Goal: Information Seeking & Learning: Learn about a topic

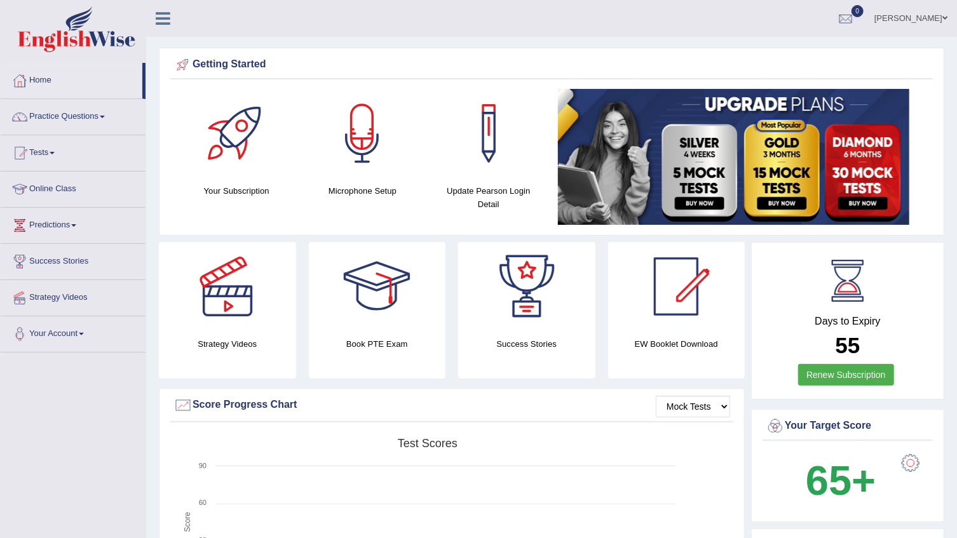
click at [944, 12] on link "Mohamed Elzaawely" at bounding box center [911, 16] width 92 height 33
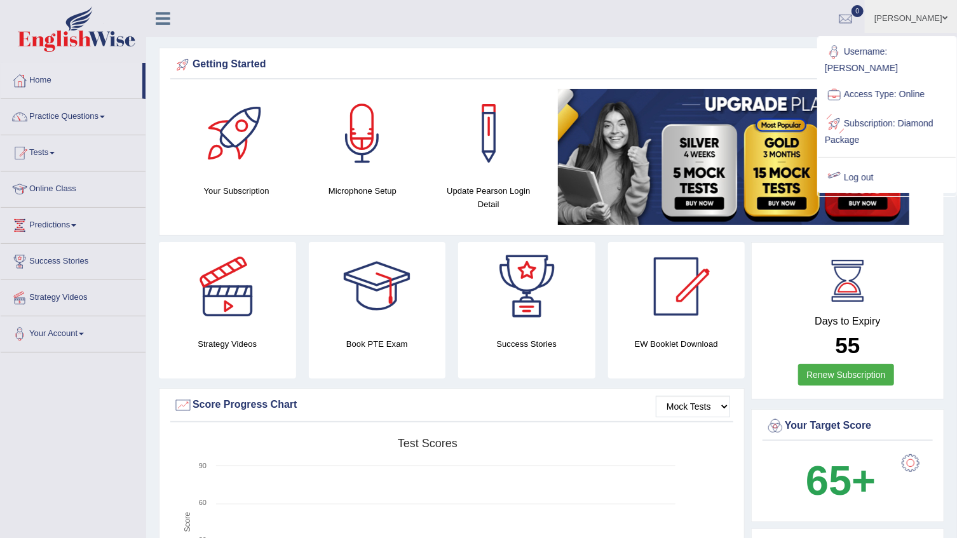
click at [870, 163] on link "Log out" at bounding box center [886, 177] width 137 height 29
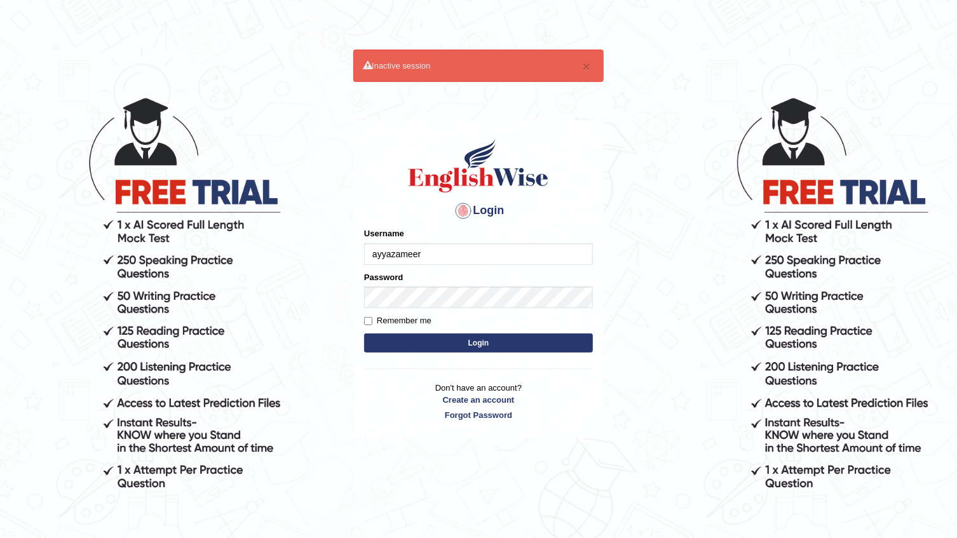
click at [439, 267] on form "Please fix the following errors: Username ayyazameer Password Remember me Login" at bounding box center [478, 291] width 229 height 128
click at [438, 254] on input "ayyazameer" at bounding box center [478, 254] width 229 height 22
drag, startPoint x: 416, startPoint y: 257, endPoint x: 475, endPoint y: 248, distance: 59.1
click at [475, 248] on input "antonio_mt604c" at bounding box center [478, 254] width 229 height 22
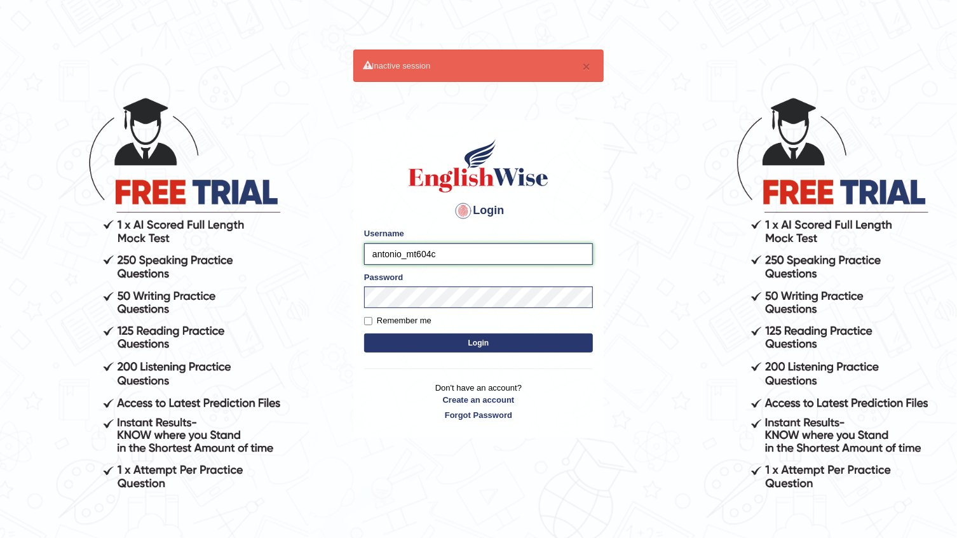
type input "antonio_mt"
click at [667, 250] on body "× Inactive session Login Please fix the following errors: Username antonio_mt P…" at bounding box center [478, 317] width 957 height 538
click at [504, 345] on button "Login" at bounding box center [478, 343] width 229 height 19
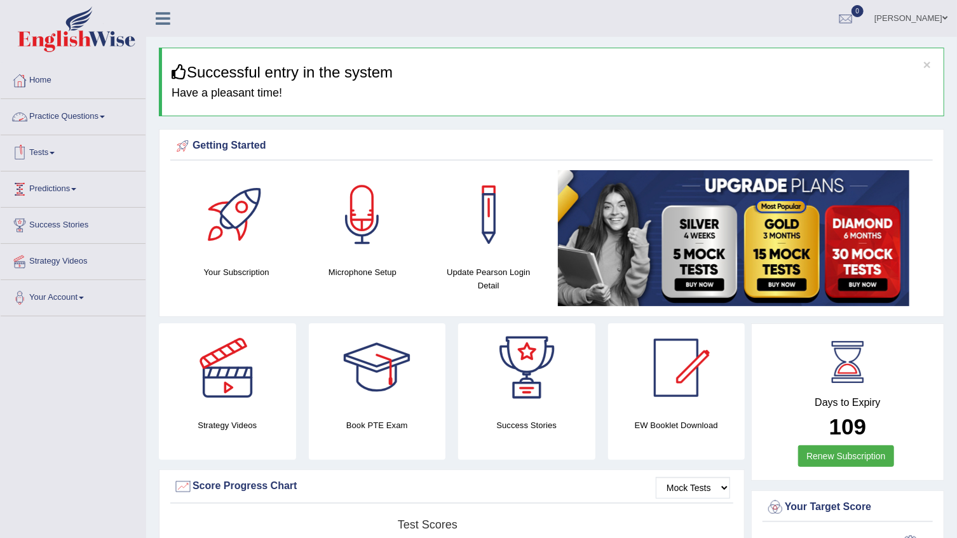
click at [87, 118] on link "Practice Questions" at bounding box center [73, 115] width 145 height 32
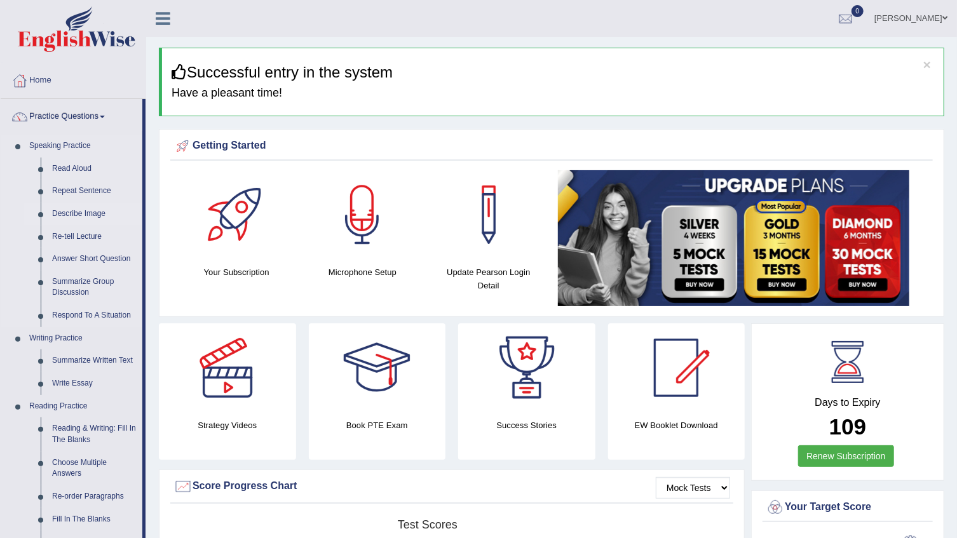
click at [100, 213] on link "Describe Image" at bounding box center [94, 214] width 96 height 23
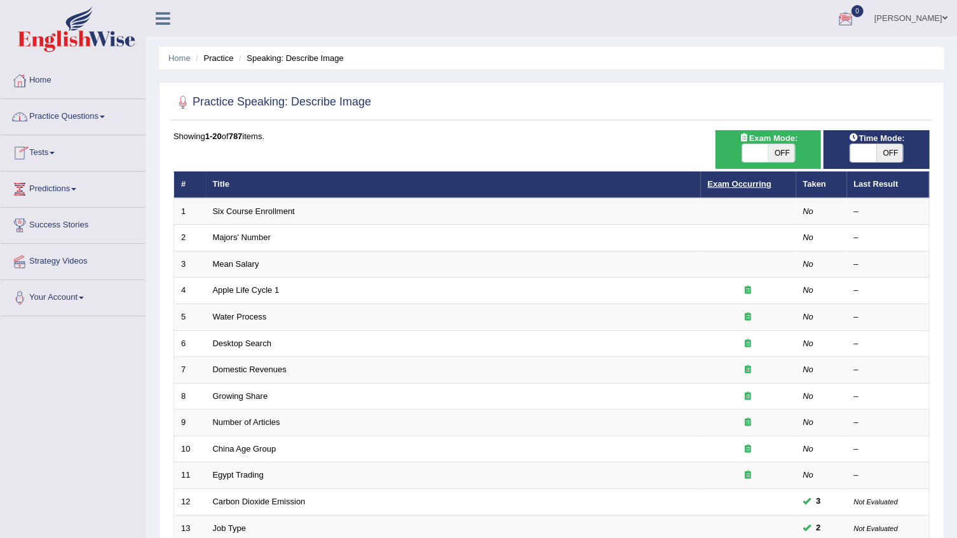
click at [731, 186] on link "Exam Occurring" at bounding box center [740, 184] width 64 height 10
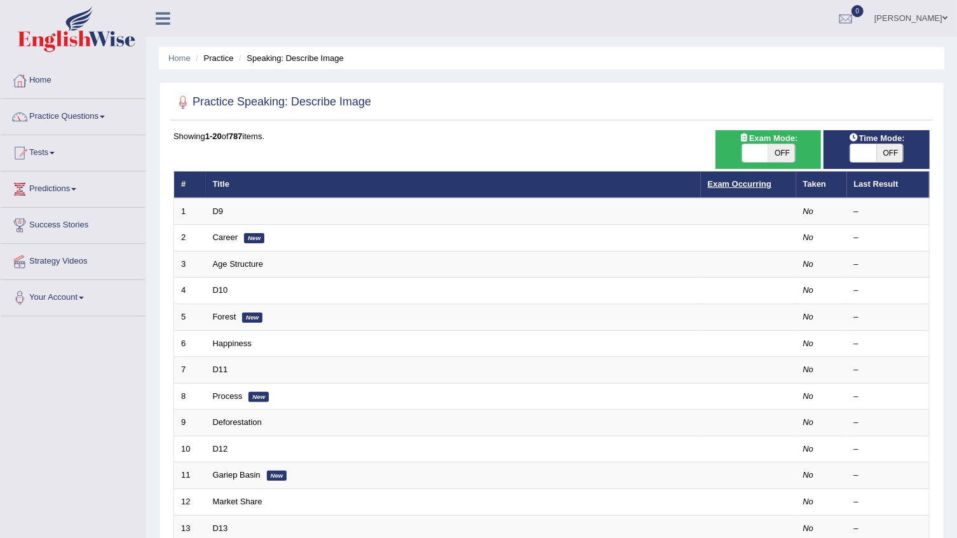
click at [729, 180] on link "Exam Occurring" at bounding box center [740, 184] width 64 height 10
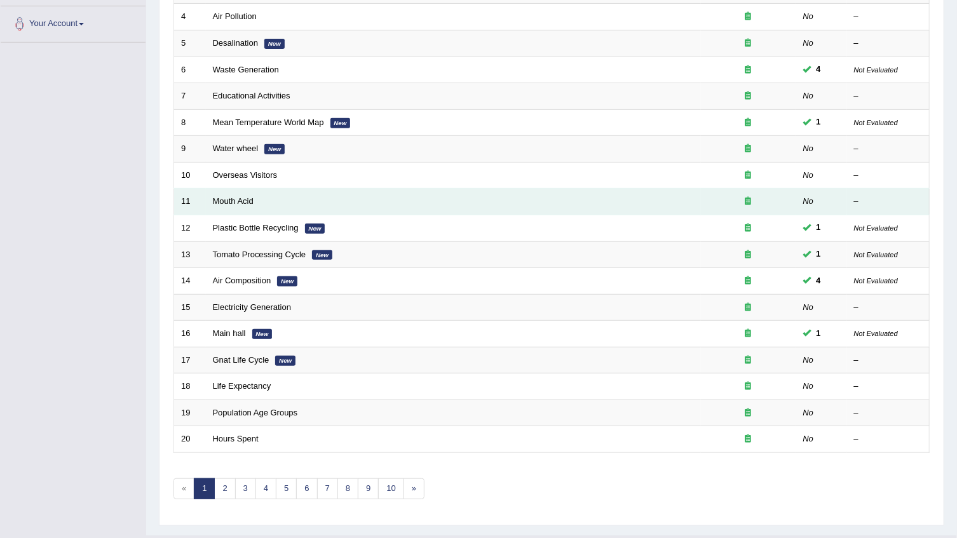
scroll to position [301, 0]
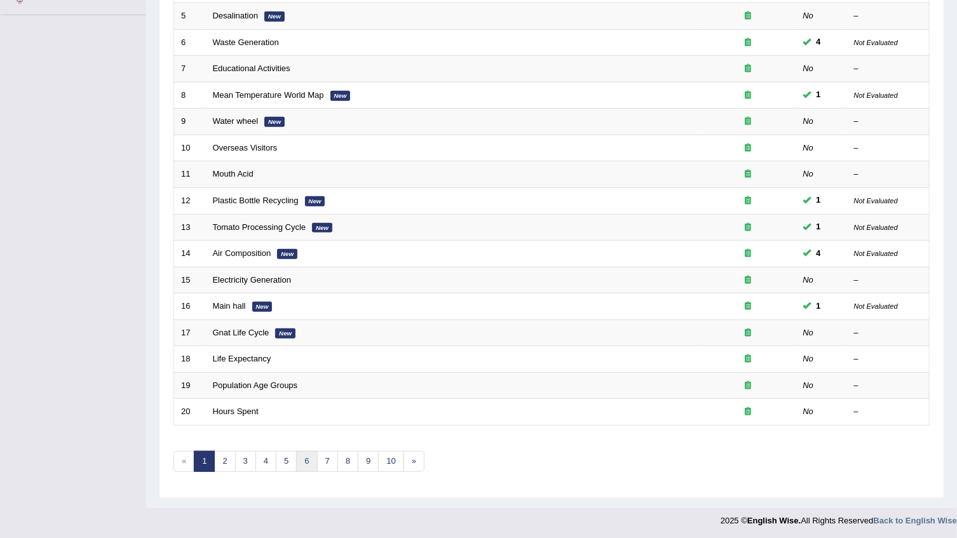
click at [301, 459] on link "6" at bounding box center [306, 461] width 21 height 21
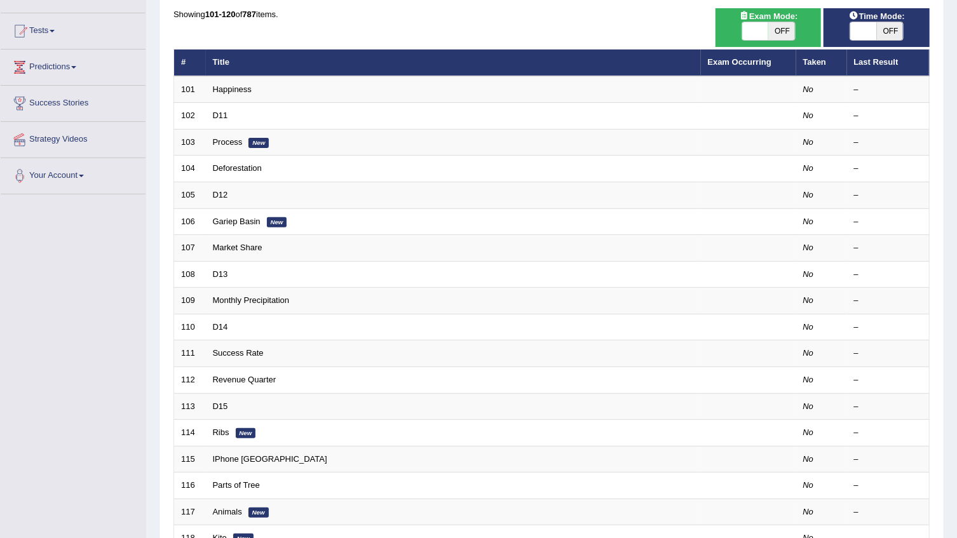
scroll to position [301, 0]
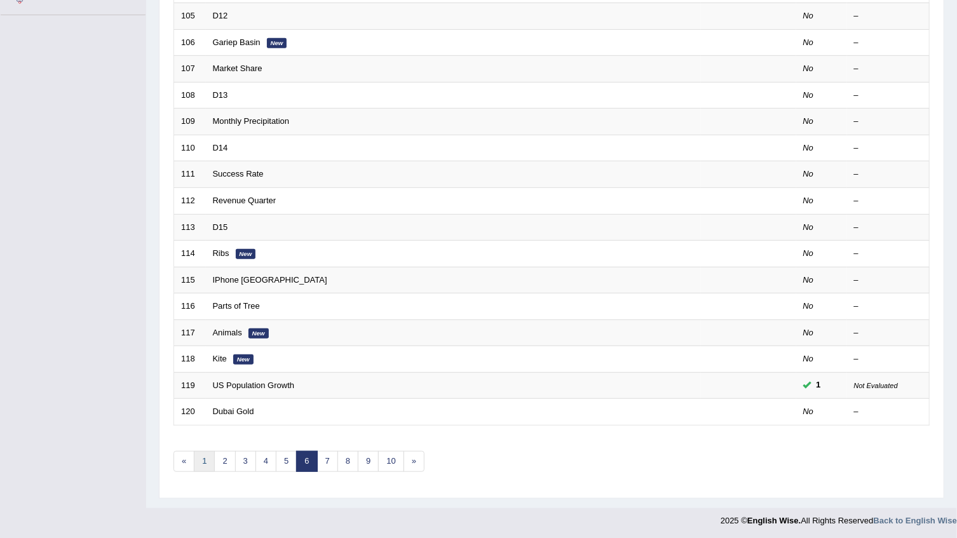
click at [199, 455] on link "1" at bounding box center [204, 461] width 21 height 21
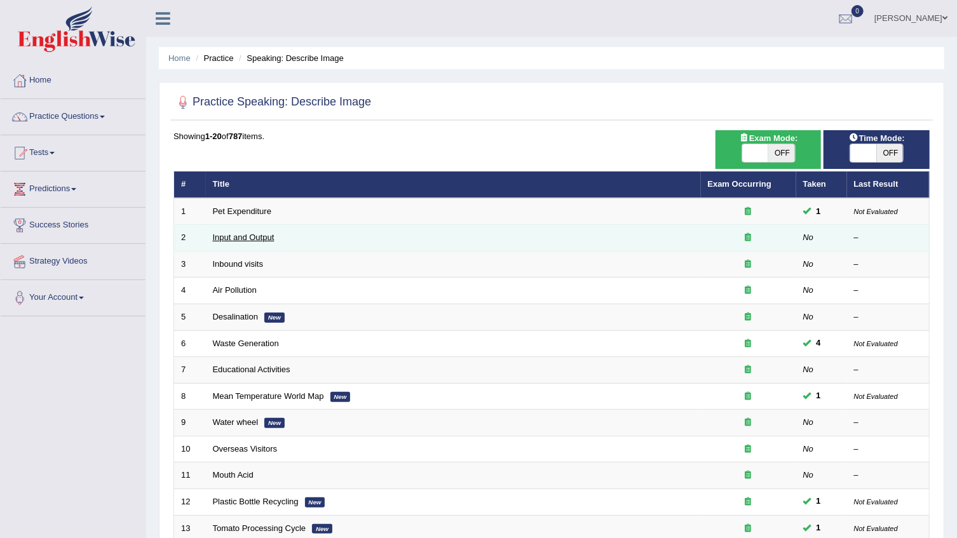
click at [247, 235] on link "Input and Output" at bounding box center [244, 238] width 62 height 10
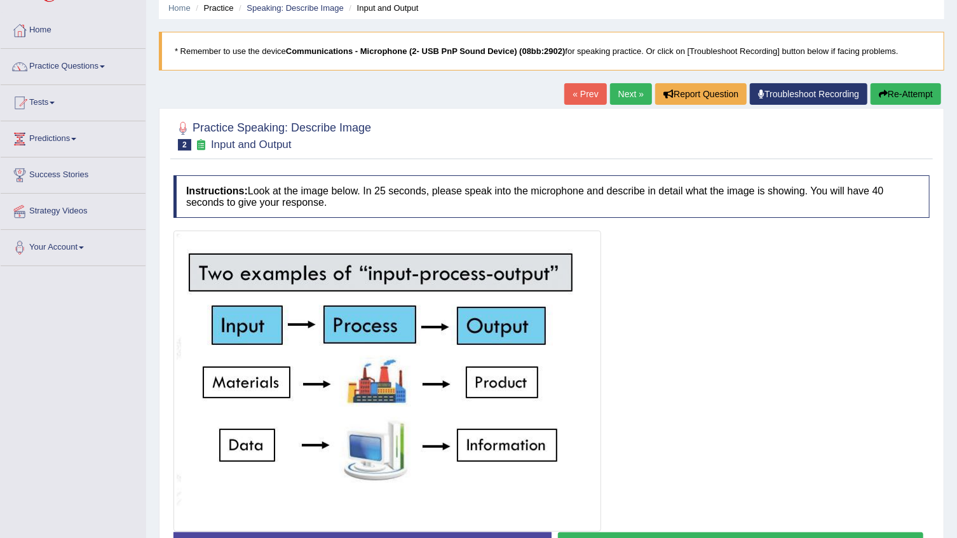
scroll to position [115, 0]
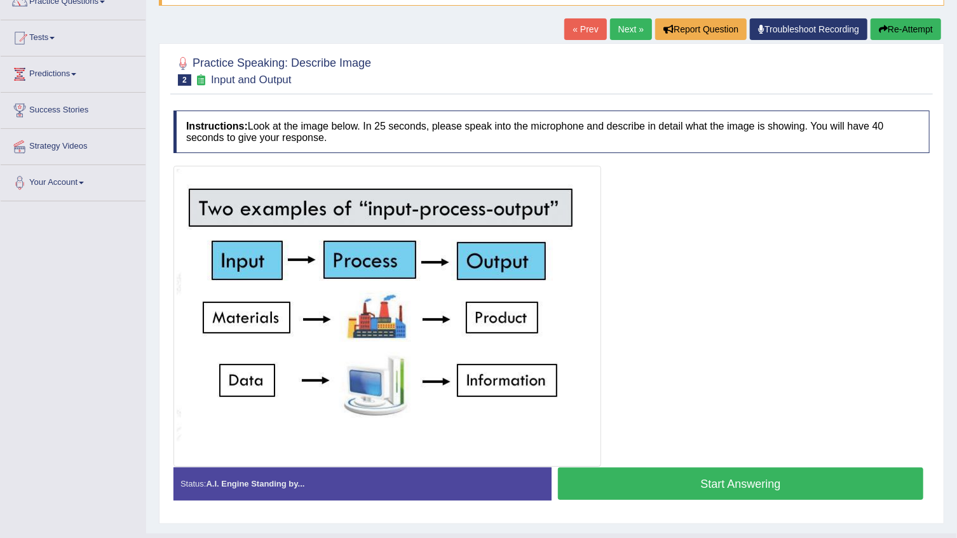
click at [694, 486] on button "Start Answering" at bounding box center [740, 484] width 365 height 32
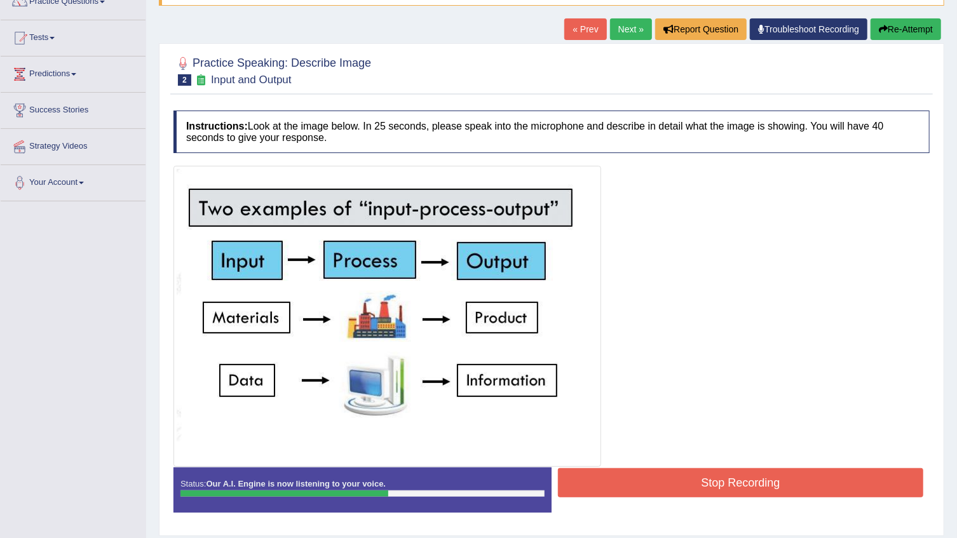
click at [741, 475] on button "Stop Recording" at bounding box center [740, 482] width 365 height 29
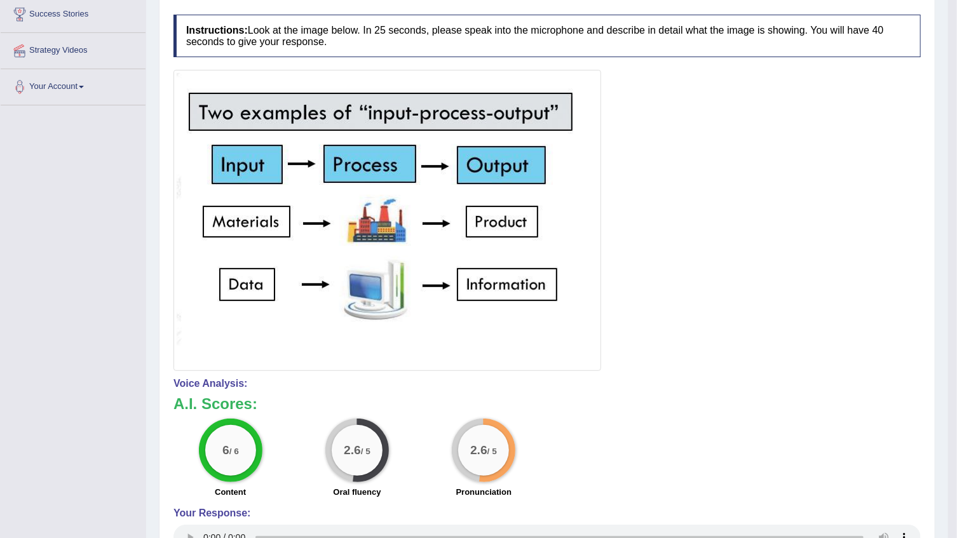
scroll to position [57, 0]
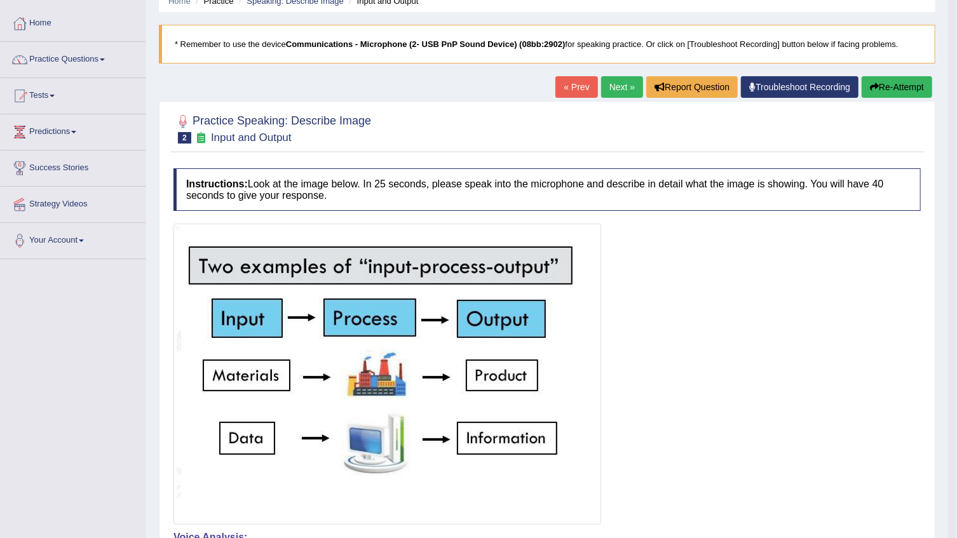
click at [905, 84] on button "Re-Attempt" at bounding box center [897, 87] width 71 height 22
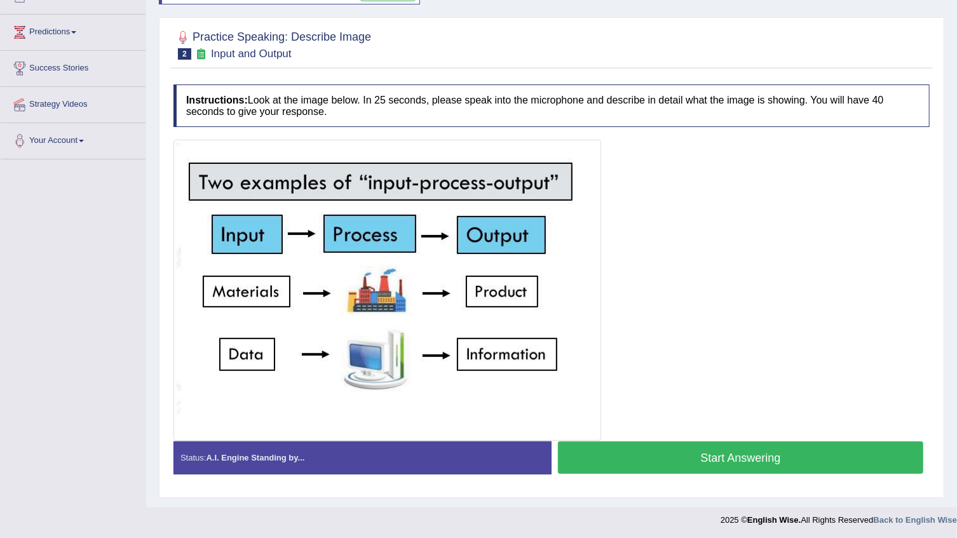
click at [644, 449] on button "Start Answering" at bounding box center [740, 458] width 365 height 32
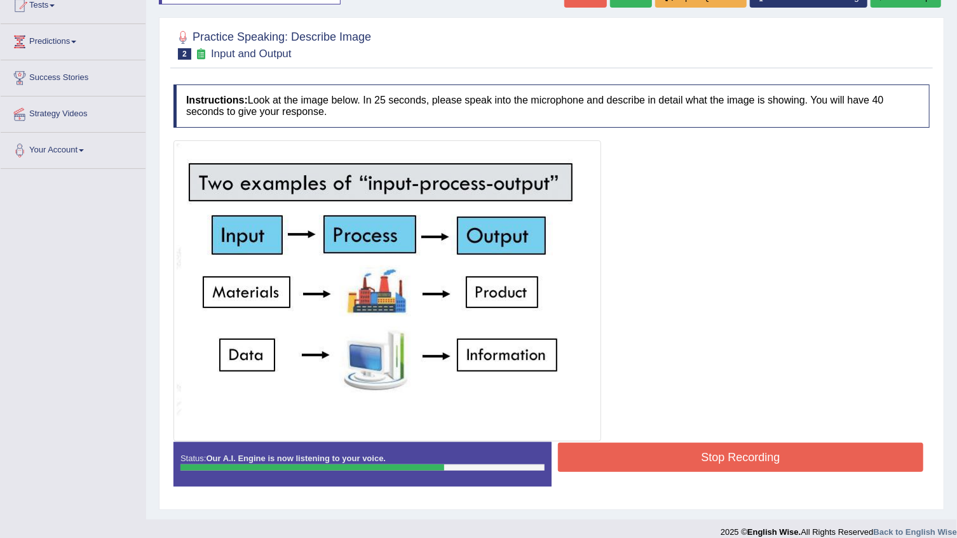
click at [741, 459] on button "Stop Recording" at bounding box center [740, 457] width 365 height 29
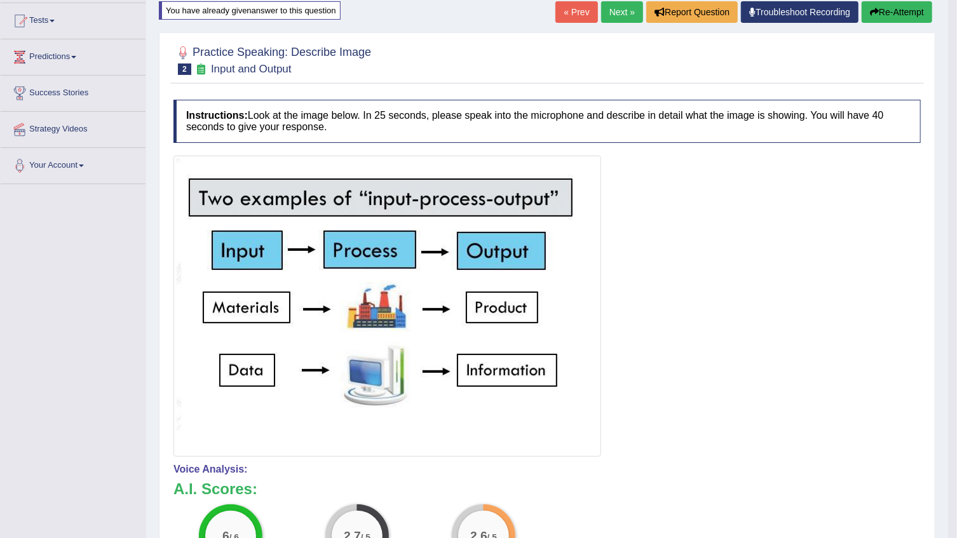
scroll to position [128, 0]
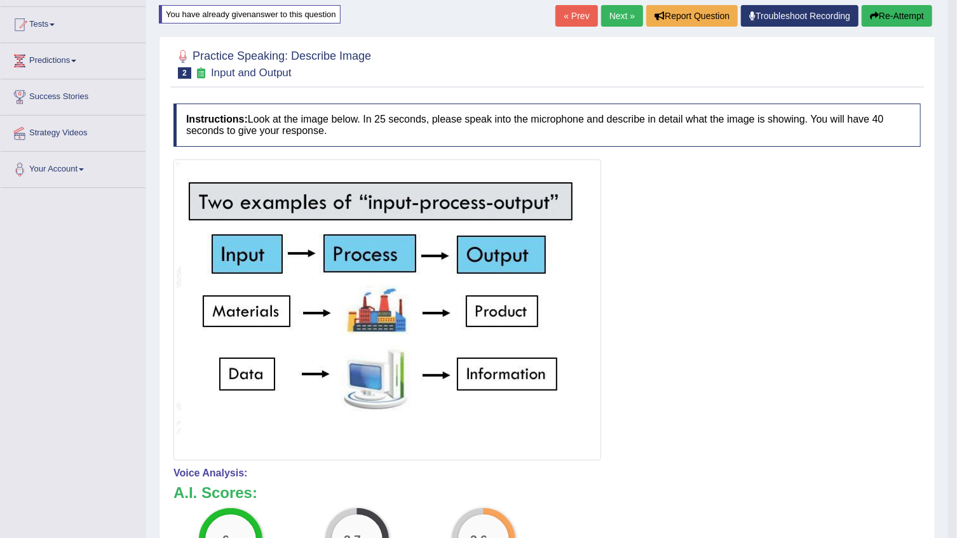
click at [877, 15] on icon "button" at bounding box center [874, 15] width 9 height 9
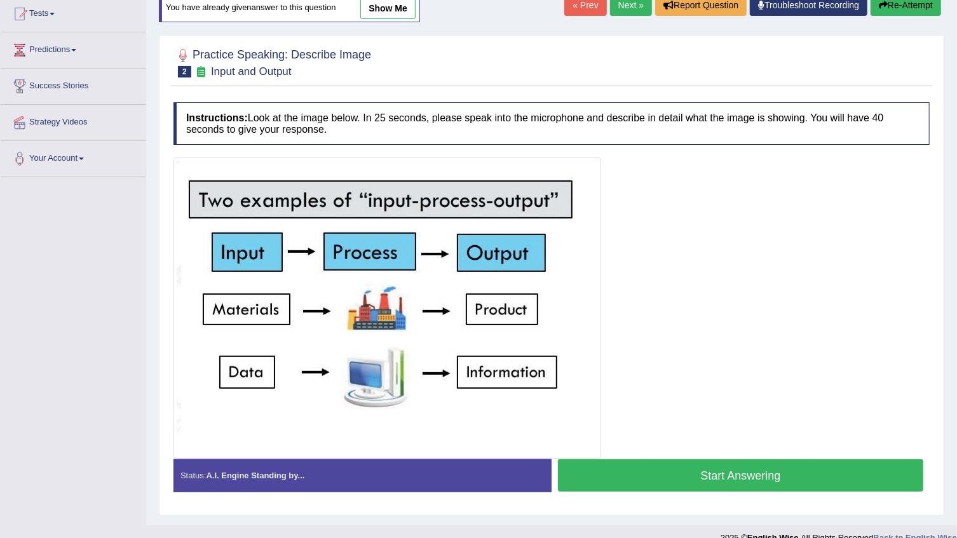
click at [685, 475] on button "Start Answering" at bounding box center [740, 475] width 365 height 32
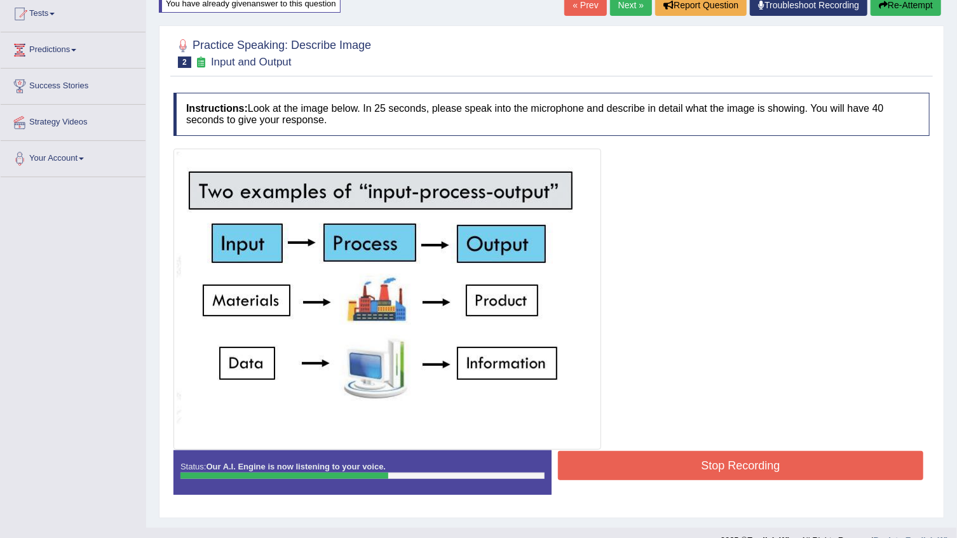
click at [740, 463] on button "Stop Recording" at bounding box center [740, 465] width 365 height 29
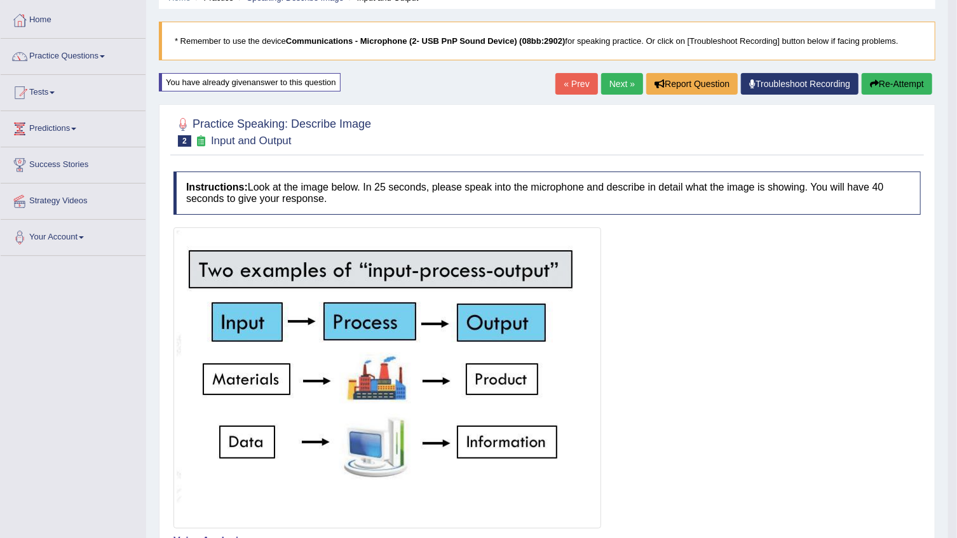
scroll to position [57, 0]
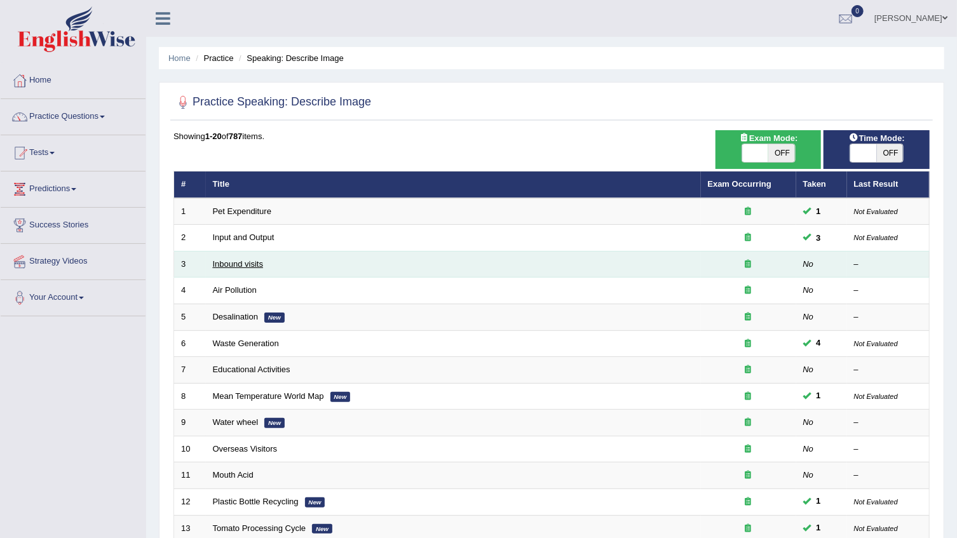
click at [248, 264] on link "Inbound visits" at bounding box center [238, 264] width 51 height 10
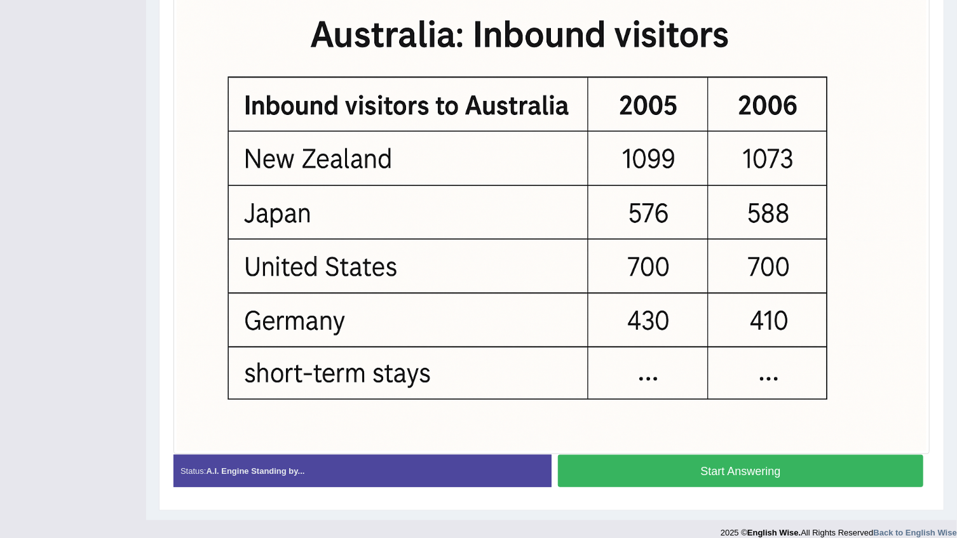
scroll to position [347, 0]
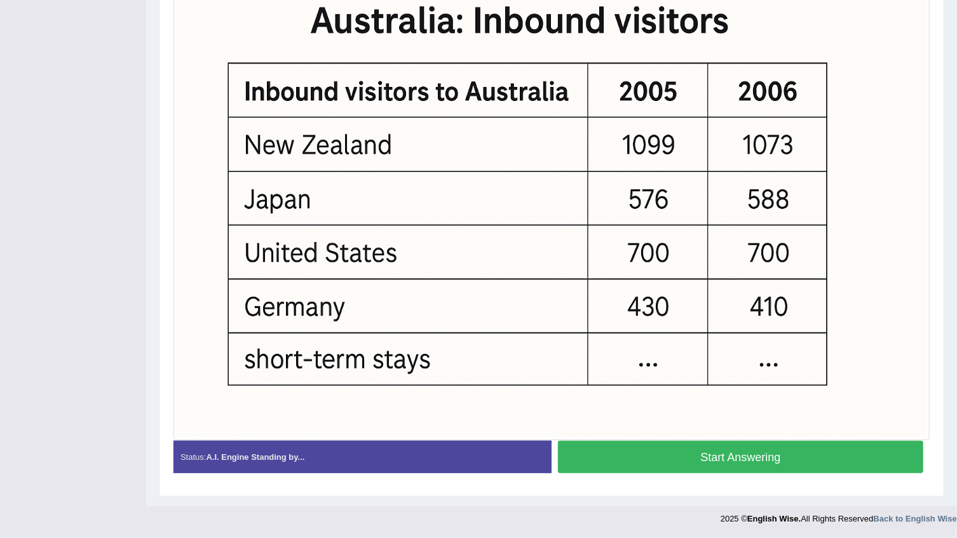
click at [673, 461] on button "Start Answering" at bounding box center [740, 457] width 365 height 32
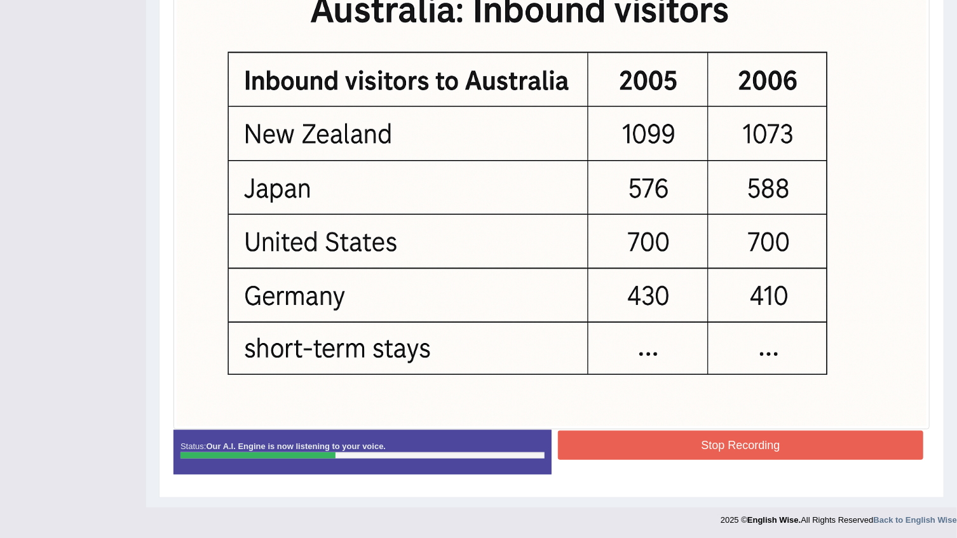
scroll to position [358, 0]
click at [715, 440] on button "Stop Recording" at bounding box center [740, 444] width 365 height 29
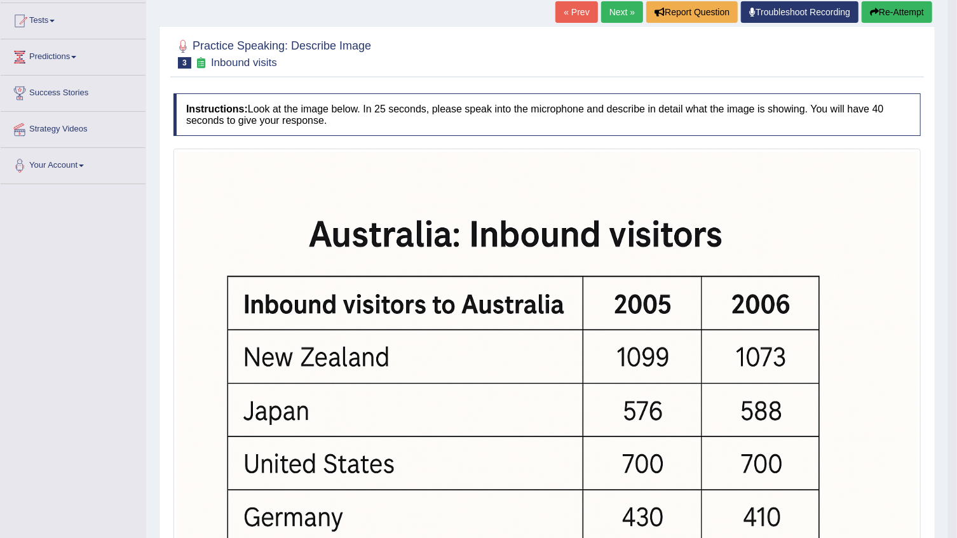
scroll to position [0, 0]
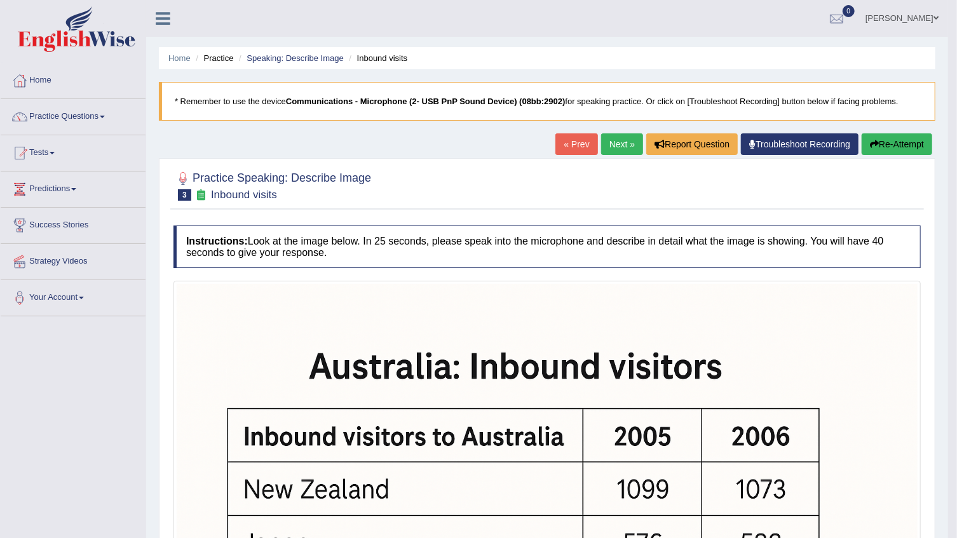
click at [894, 146] on button "Re-Attempt" at bounding box center [897, 144] width 71 height 22
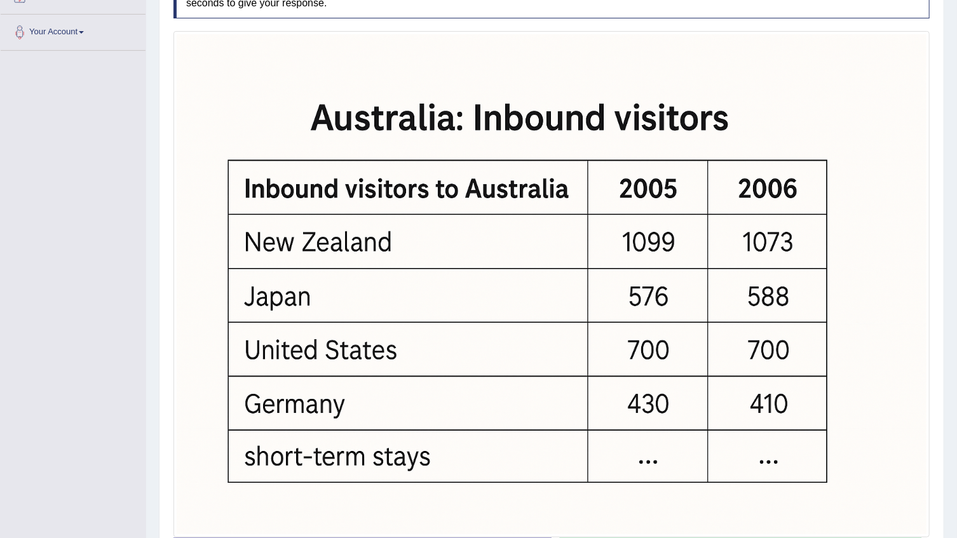
scroll to position [346, 0]
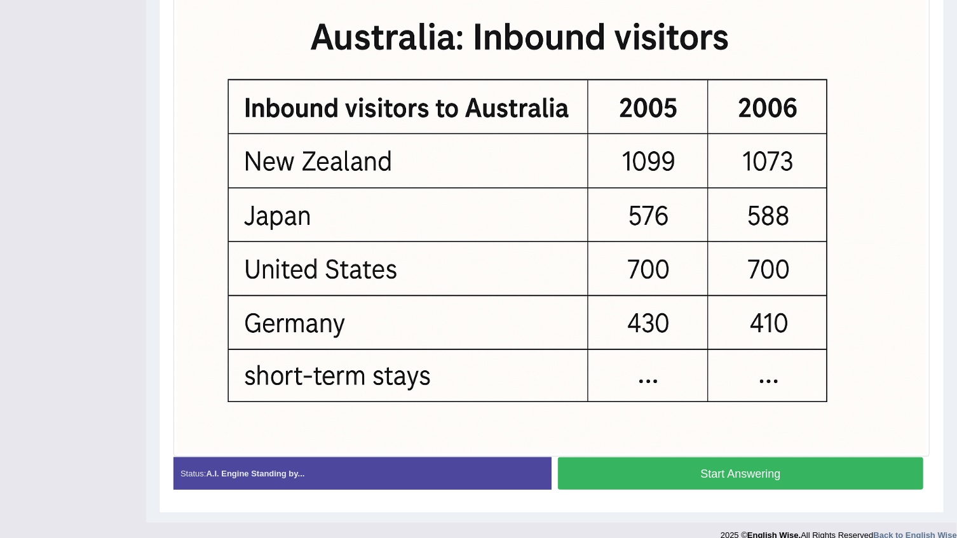
click at [647, 459] on button "Start Answering" at bounding box center [740, 473] width 365 height 32
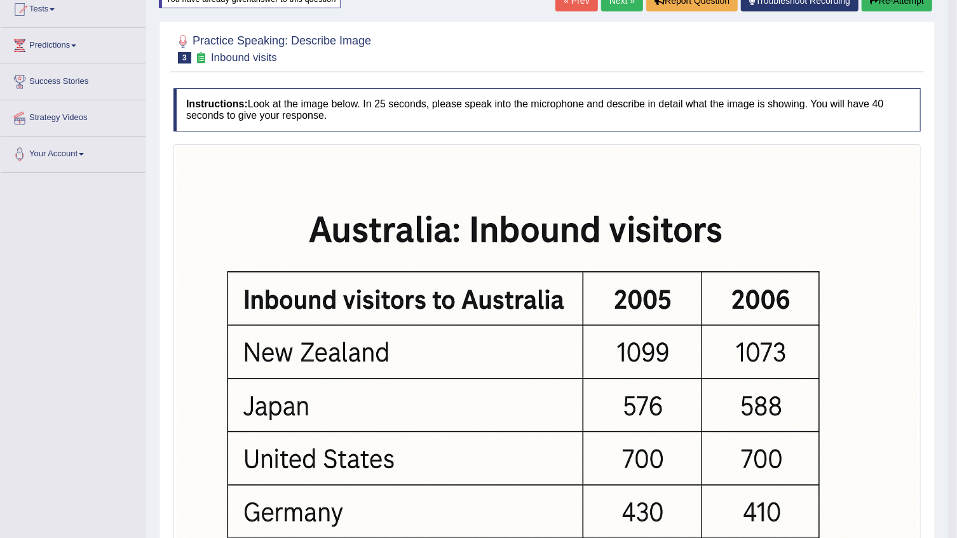
scroll to position [0, 0]
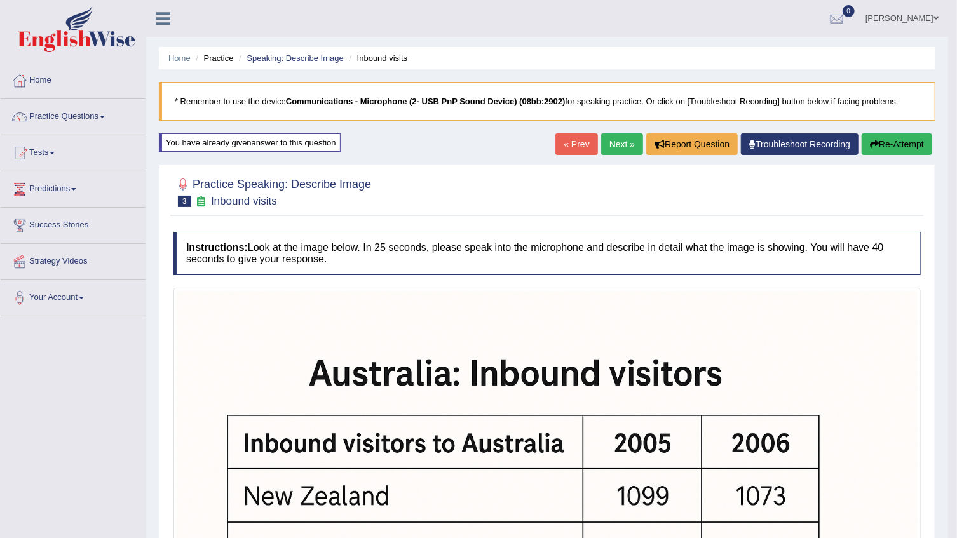
click at [914, 136] on button "Re-Attempt" at bounding box center [897, 144] width 71 height 22
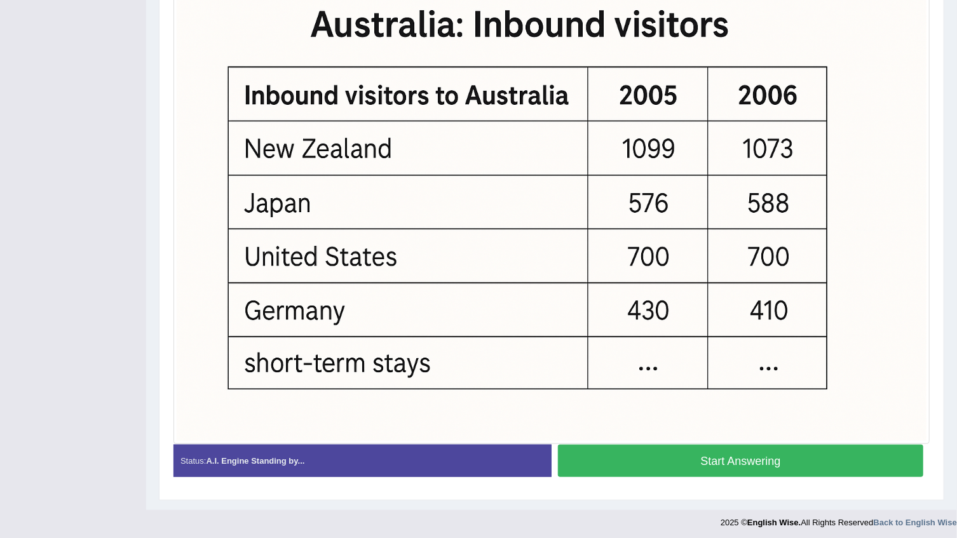
scroll to position [362, 0]
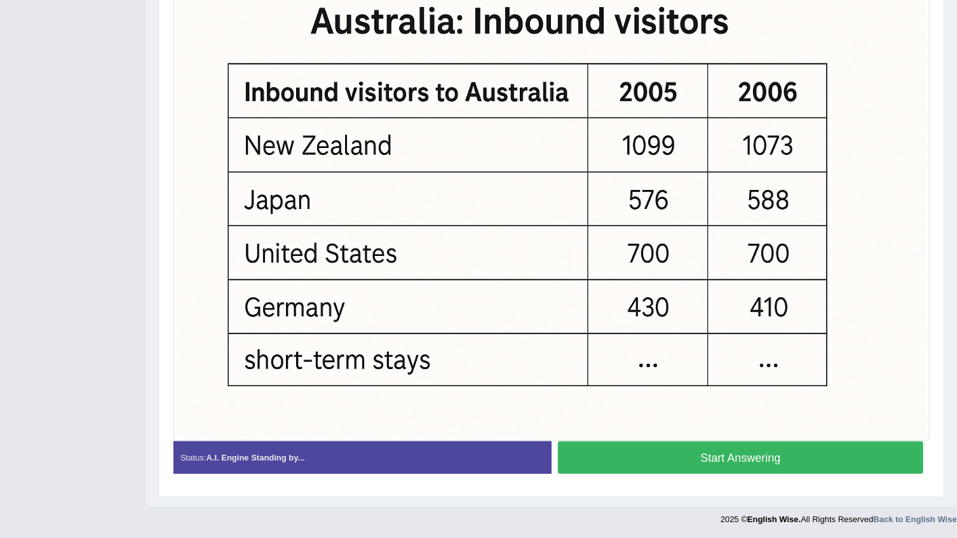
click at [738, 459] on button "Start Answering" at bounding box center [740, 458] width 365 height 32
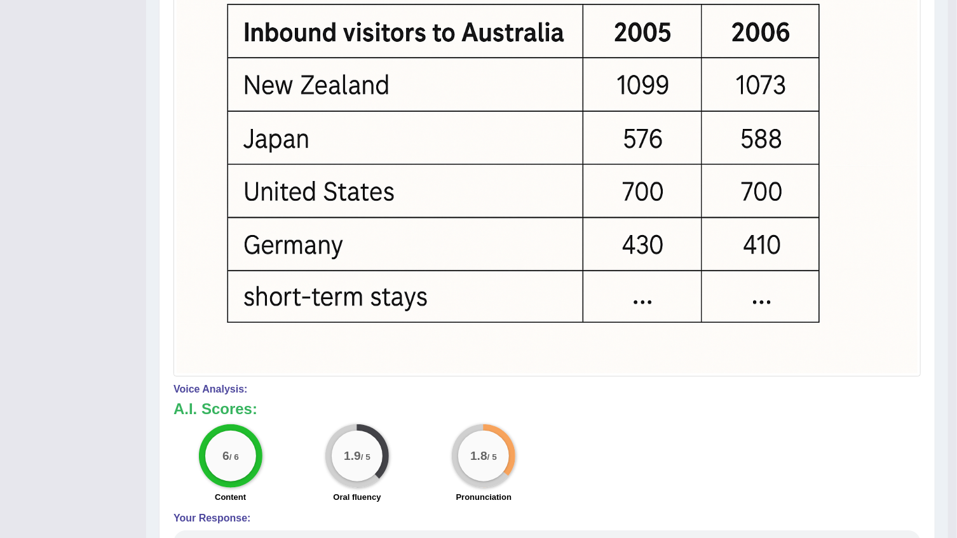
scroll to position [122, 0]
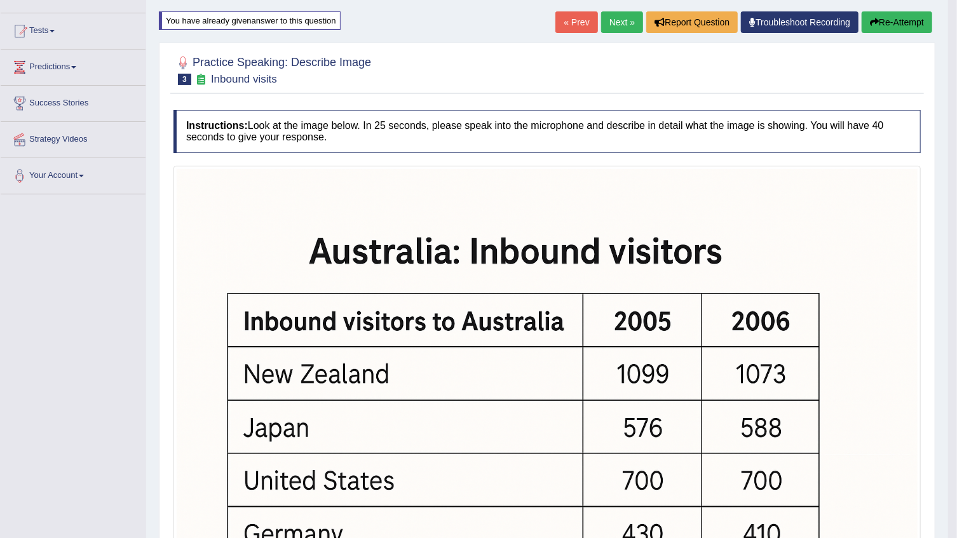
click at [901, 23] on button "Re-Attempt" at bounding box center [897, 22] width 71 height 22
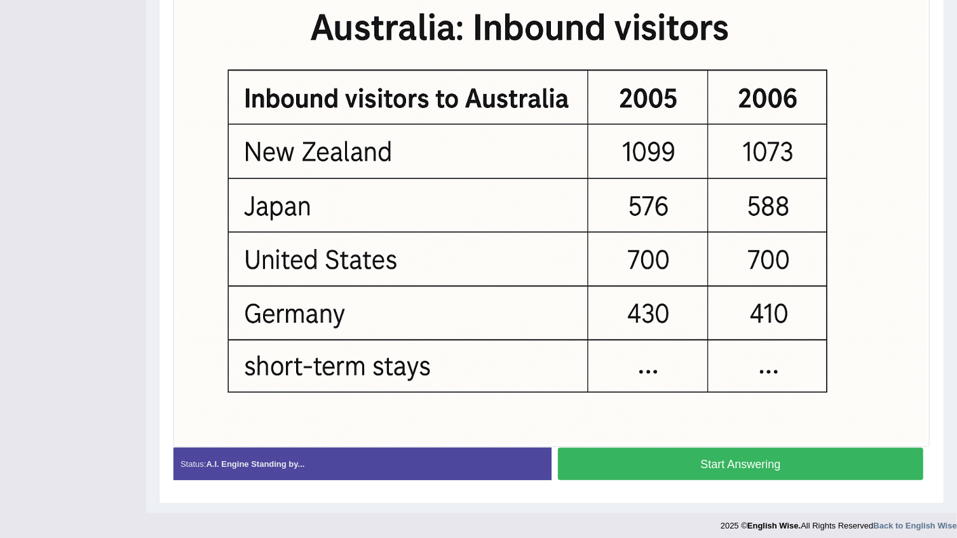
scroll to position [362, 0]
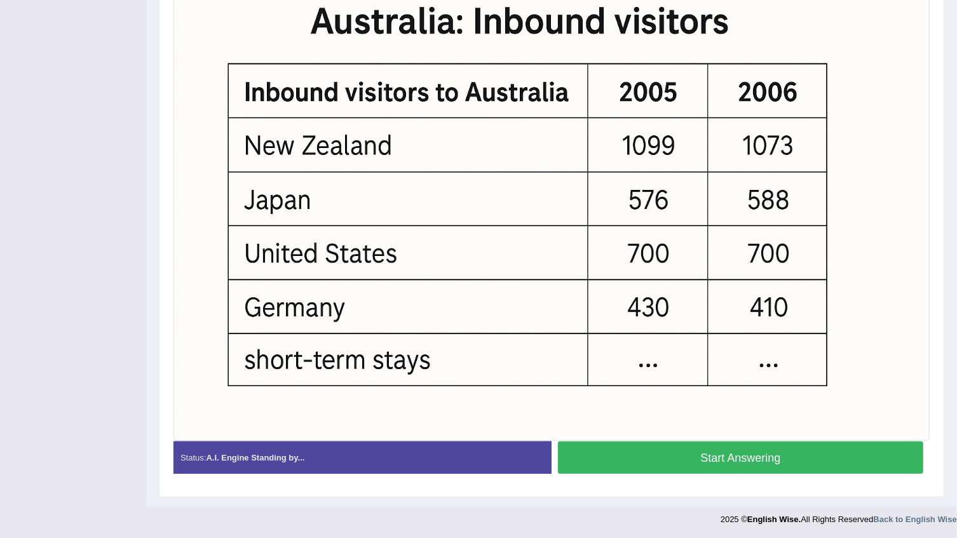
click at [745, 457] on button "Start Answering" at bounding box center [740, 458] width 365 height 32
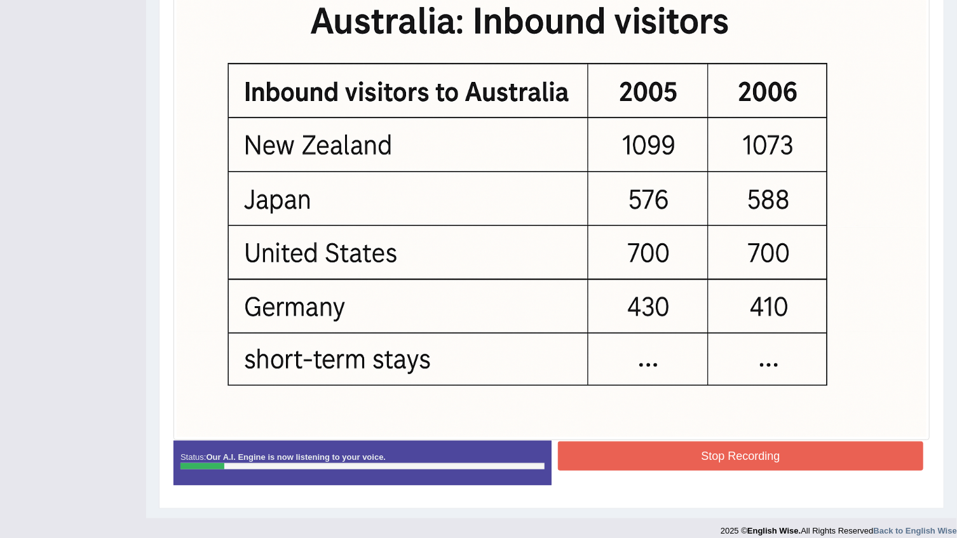
click at [721, 462] on button "Stop Recording" at bounding box center [740, 456] width 365 height 29
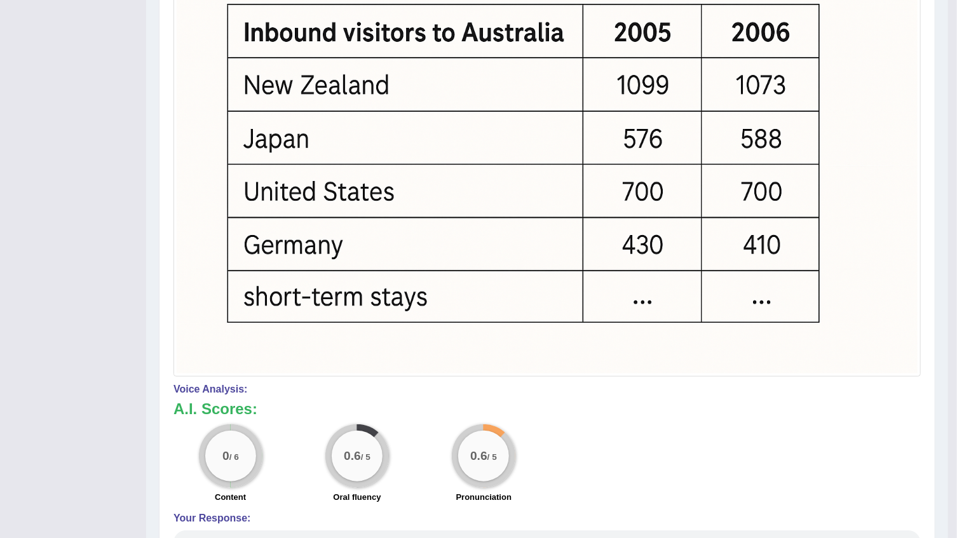
scroll to position [6, 0]
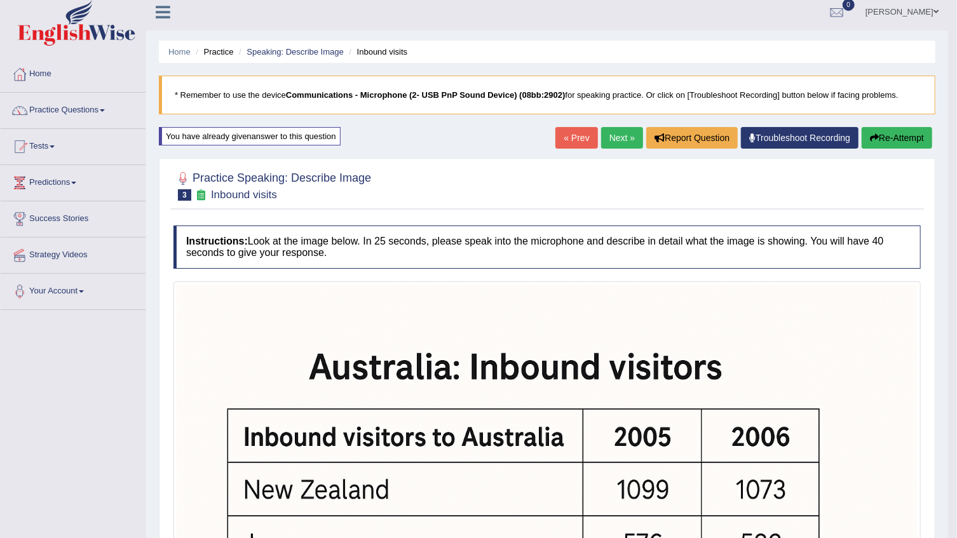
click at [915, 135] on button "Re-Attempt" at bounding box center [897, 138] width 71 height 22
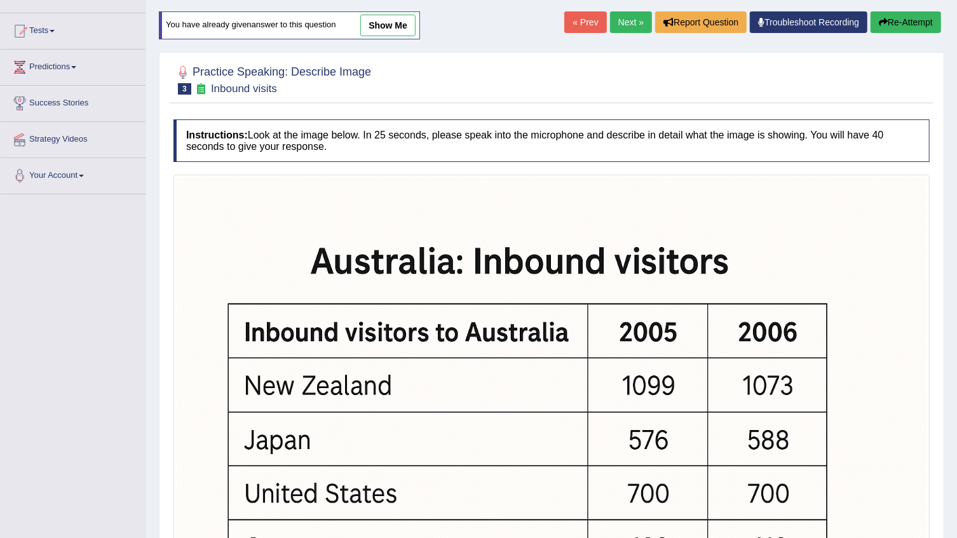
scroll to position [295, 0]
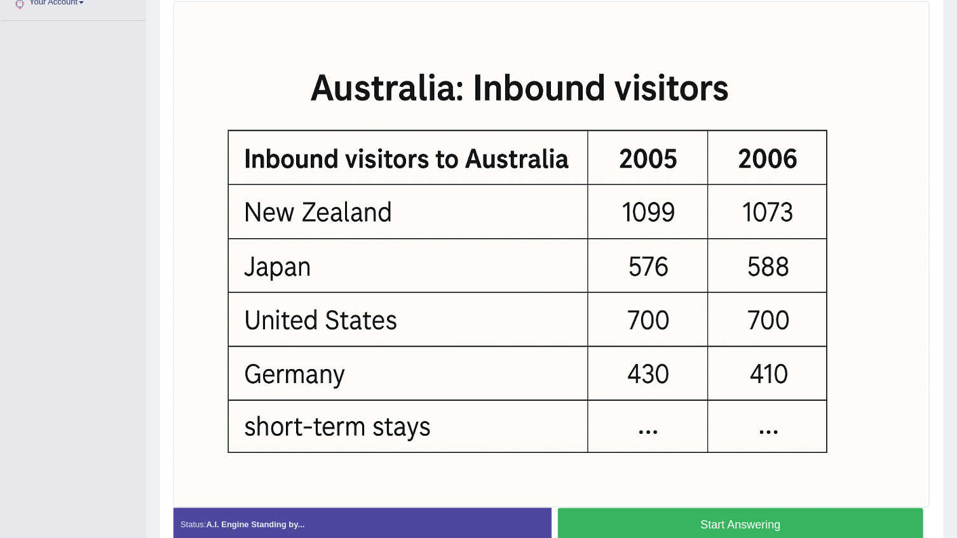
click at [718, 508] on button "Start Answering" at bounding box center [740, 524] width 365 height 32
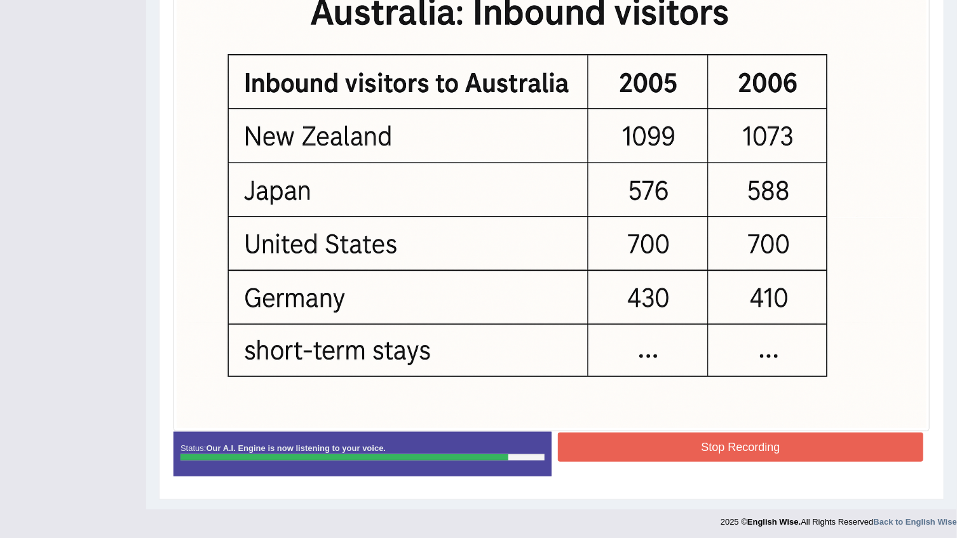
scroll to position [365, 0]
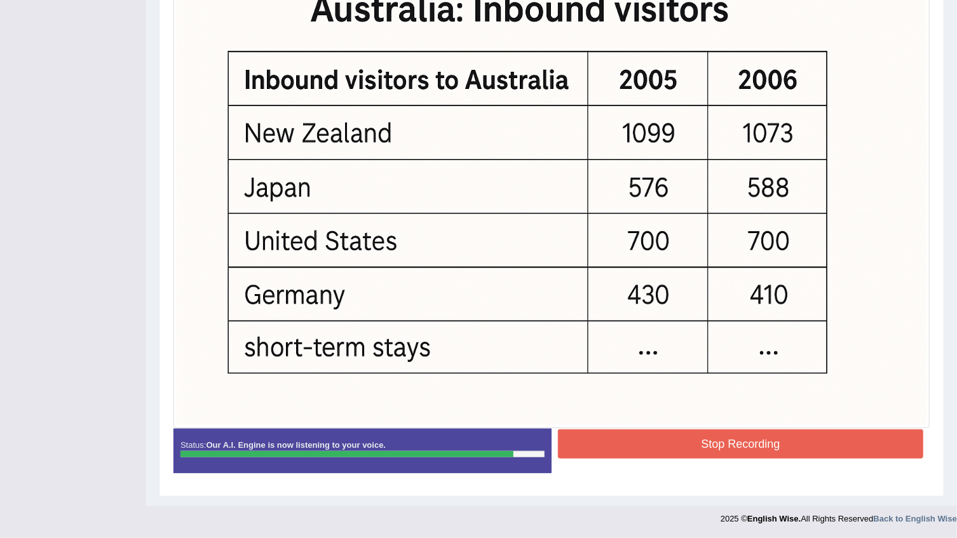
click at [747, 447] on button "Stop Recording" at bounding box center [740, 444] width 365 height 29
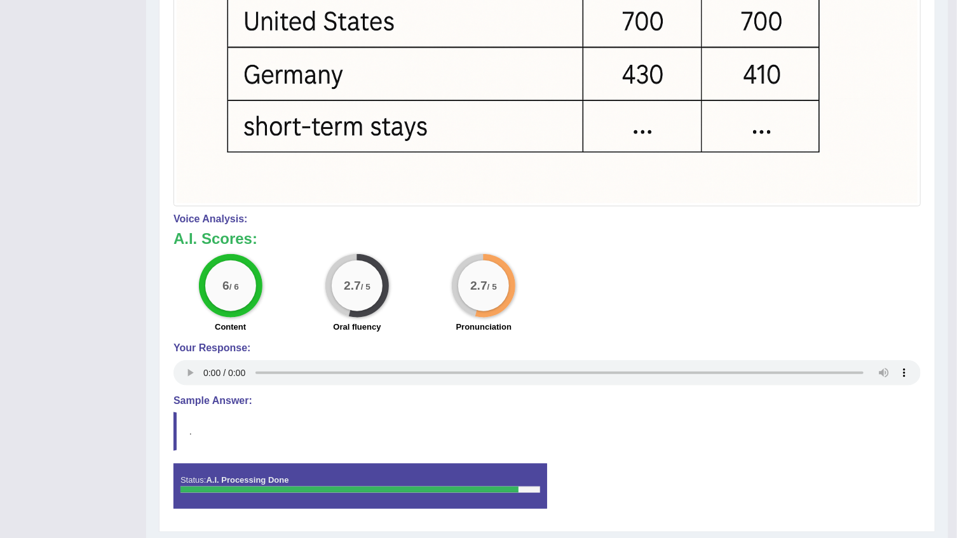
scroll to position [616, 0]
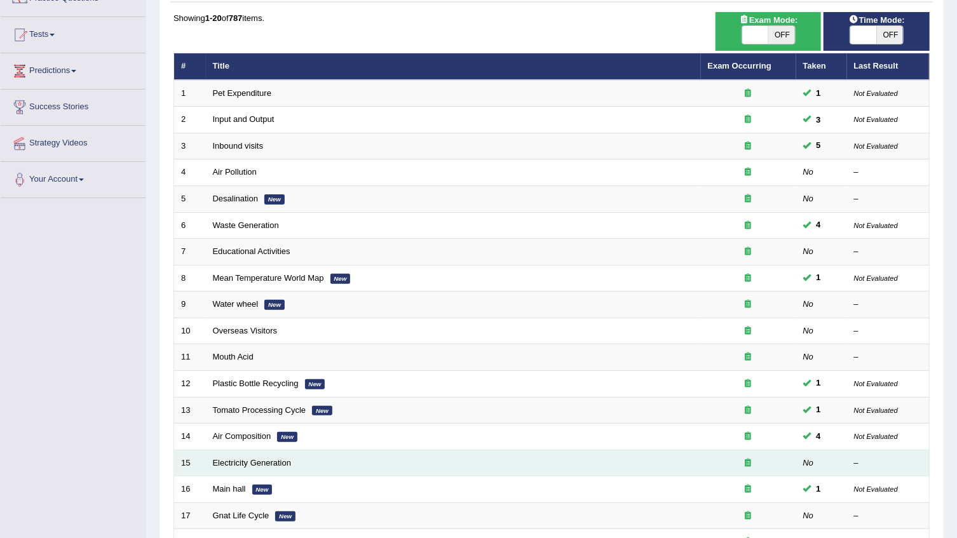
scroll to position [301, 0]
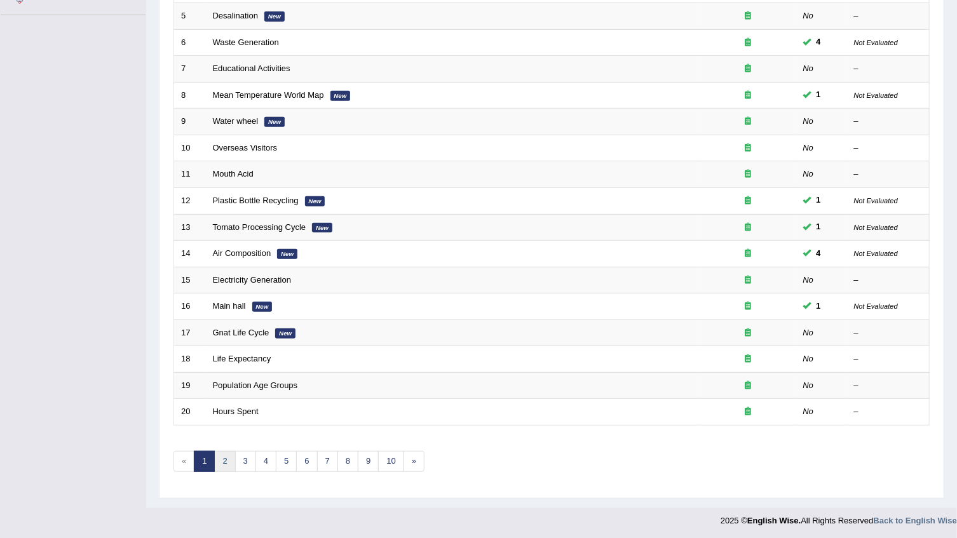
click at [222, 461] on link "2" at bounding box center [224, 461] width 21 height 21
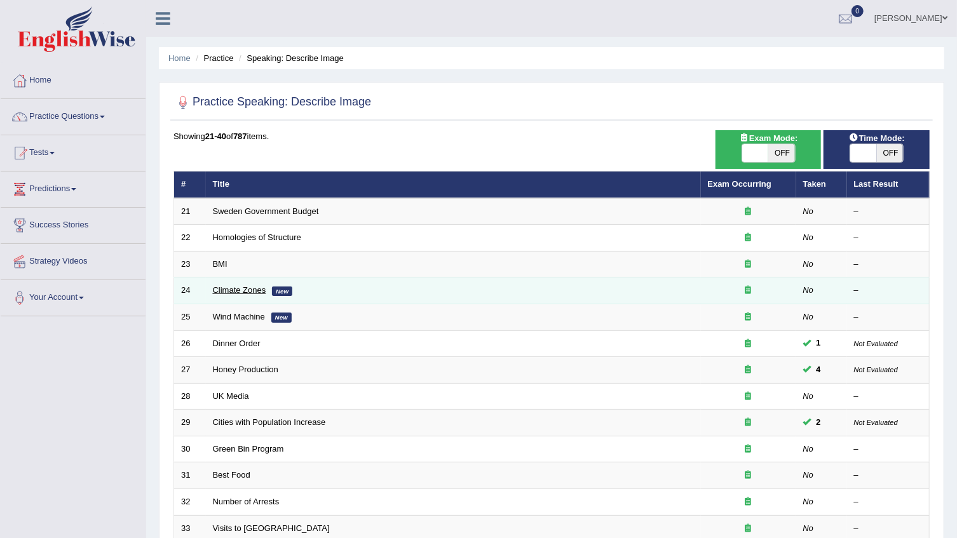
click at [241, 286] on link "Climate Zones" at bounding box center [239, 290] width 53 height 10
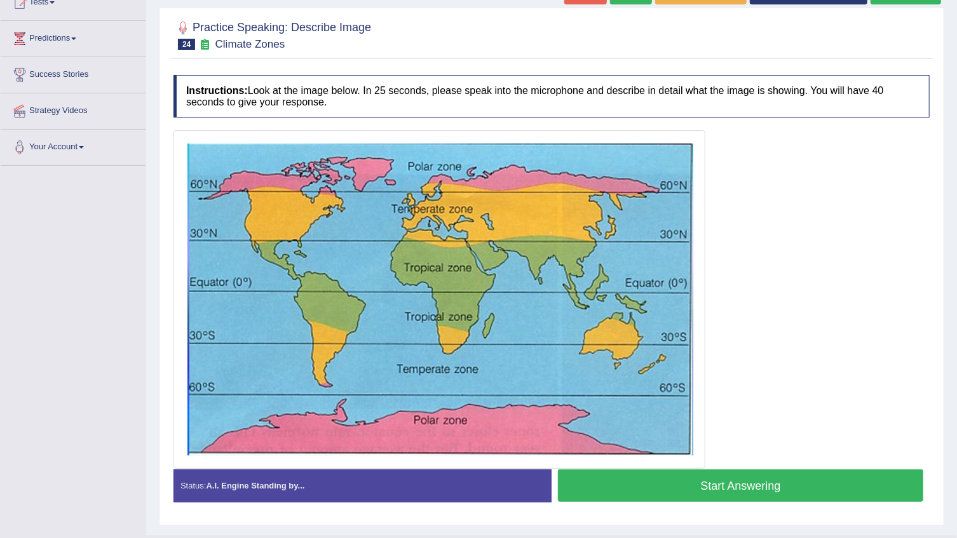
scroll to position [179, 0]
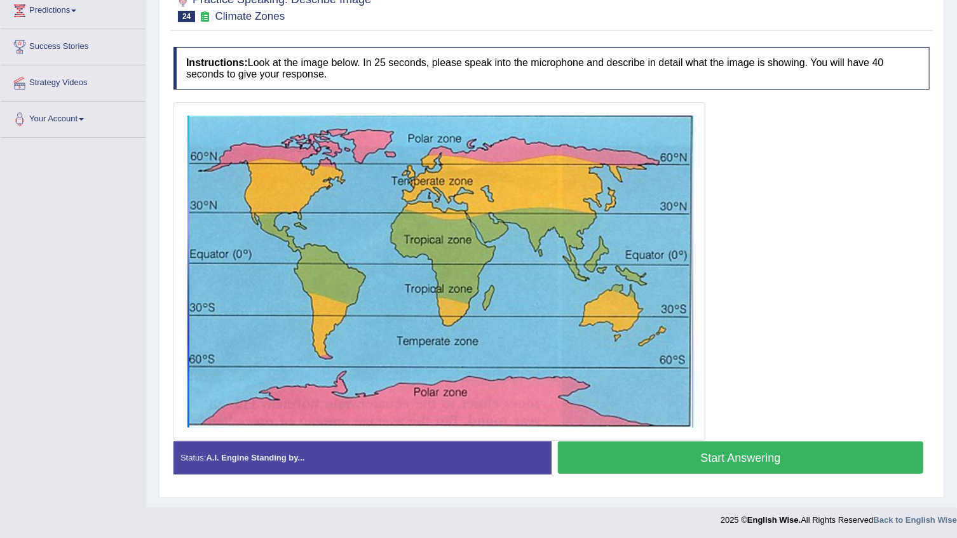
click at [677, 447] on button "Start Answering" at bounding box center [740, 458] width 365 height 32
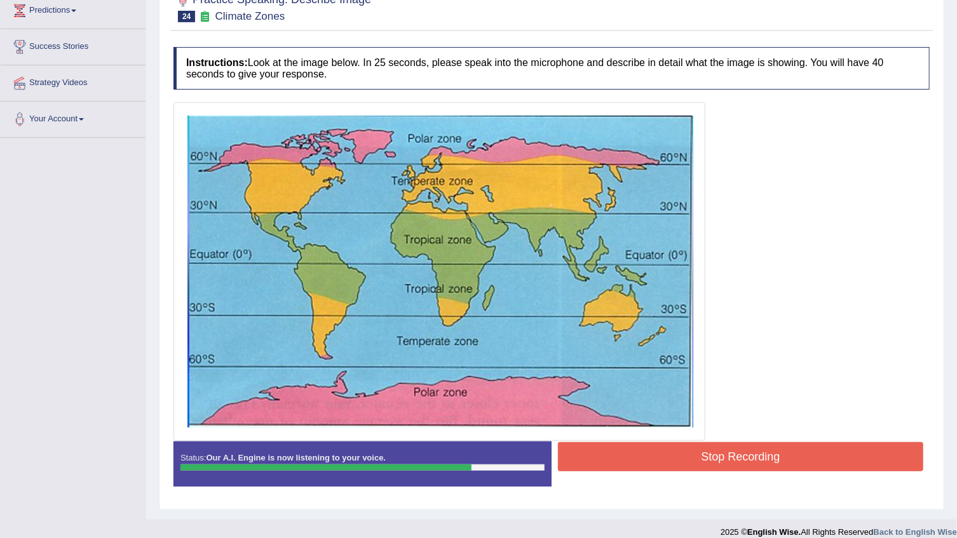
click at [752, 459] on button "Stop Recording" at bounding box center [740, 456] width 365 height 29
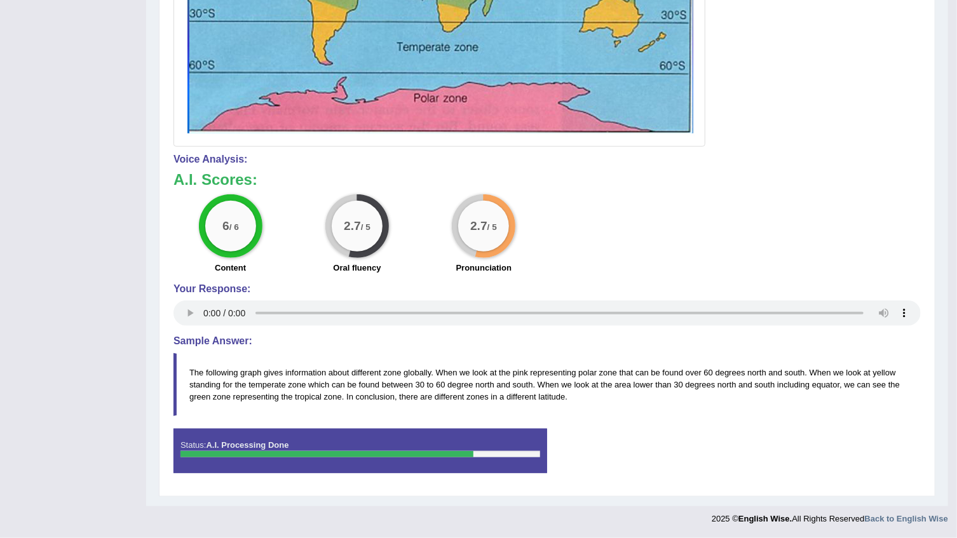
scroll to position [69, 0]
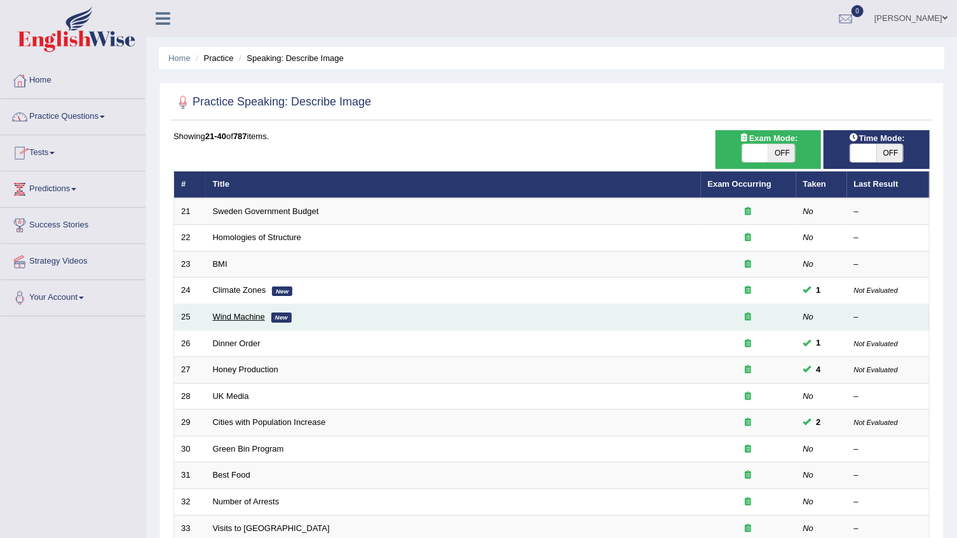
click at [241, 319] on link "Wind Machine" at bounding box center [239, 317] width 52 height 10
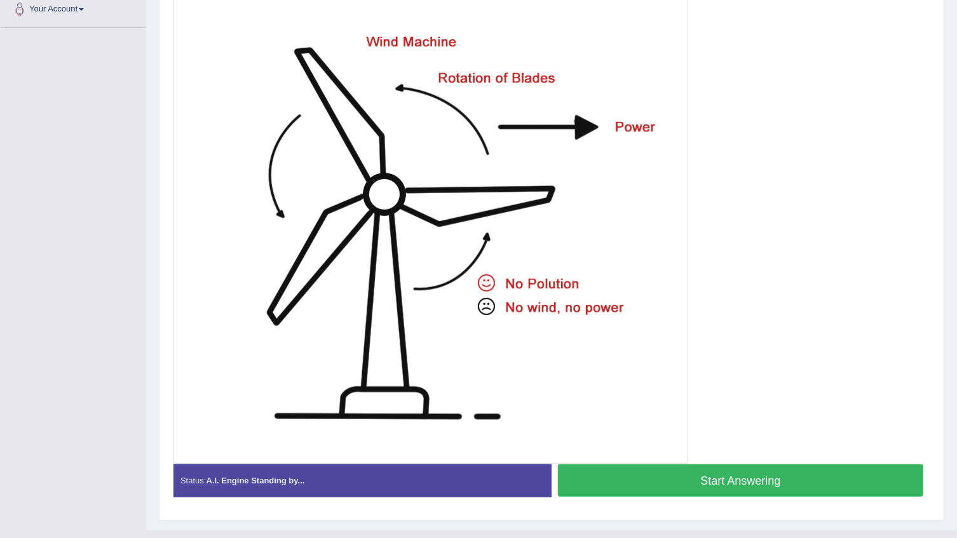
scroll to position [311, 0]
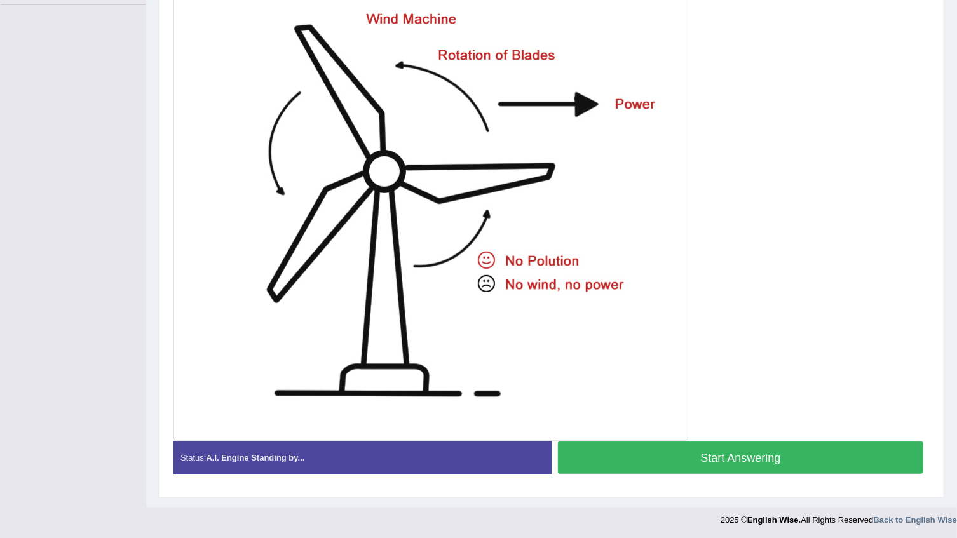
click at [603, 457] on button "Start Answering" at bounding box center [740, 458] width 365 height 32
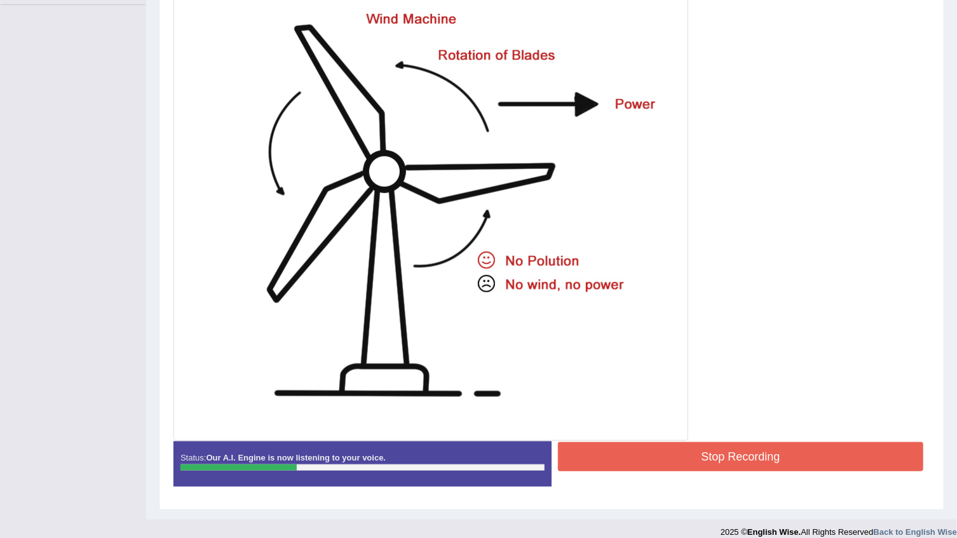
click at [631, 453] on button "Stop Recording" at bounding box center [740, 456] width 365 height 29
